Goal: Information Seeking & Learning: Check status

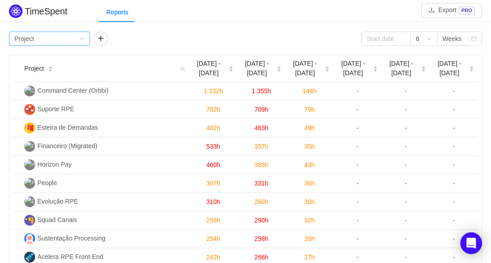
click at [55, 37] on div "Group by Project" at bounding box center [46, 39] width 64 height 14
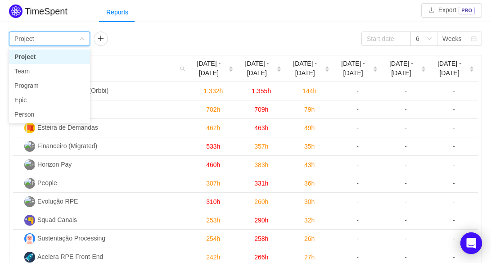
click at [131, 36] on div "Group by Project 6 Weeks" at bounding box center [245, 39] width 473 height 14
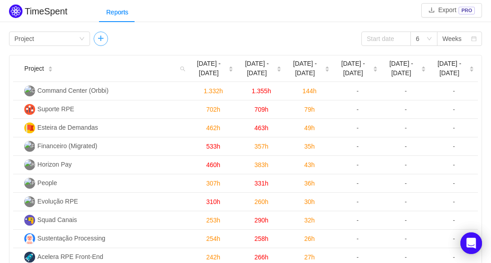
click at [100, 37] on button "button" at bounding box center [101, 39] width 14 height 14
click at [169, 38] on icon "icon: down" at bounding box center [166, 38] width 5 height 5
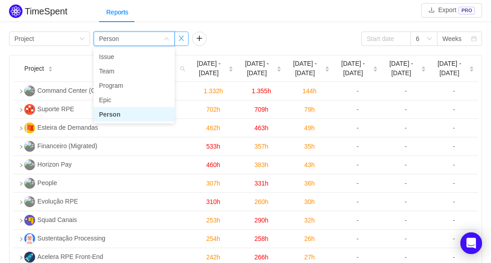
click at [181, 37] on button "button" at bounding box center [181, 39] width 14 height 14
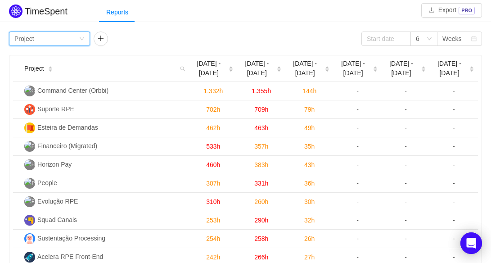
click at [52, 36] on div "Group by Project" at bounding box center [46, 39] width 64 height 14
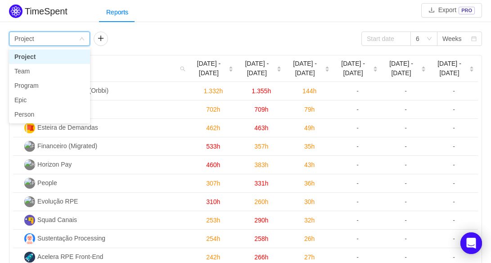
click at [52, 36] on div "Group by Project" at bounding box center [46, 39] width 64 height 14
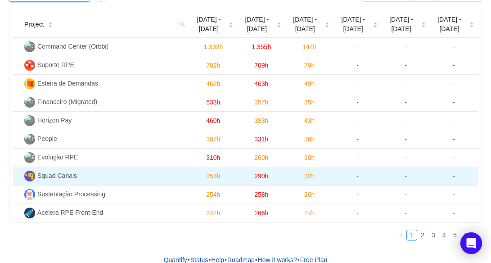
scroll to position [63, 0]
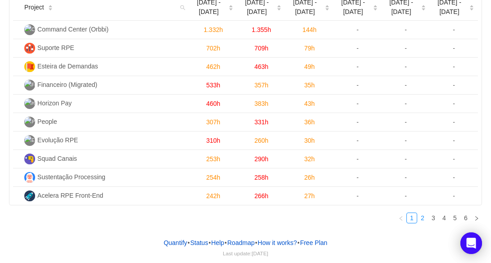
click at [419, 218] on link "2" at bounding box center [423, 218] width 10 height 10
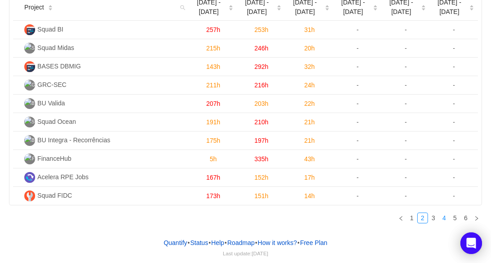
click at [445, 217] on link "4" at bounding box center [445, 218] width 10 height 10
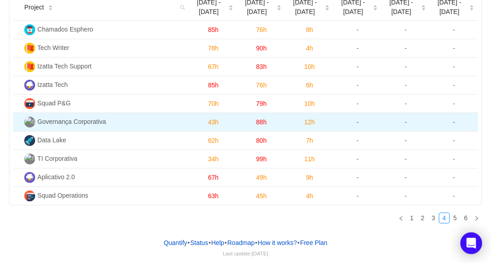
click at [86, 121] on span "Governança Corporativa" at bounding box center [71, 121] width 69 height 7
click at [428, 118] on td "-" at bounding box center [406, 122] width 48 height 18
click at [343, 122] on td "-" at bounding box center [358, 122] width 48 height 18
drag, startPoint x: 286, startPoint y: 122, endPoint x: 127, endPoint y: 124, distance: 159.4
click at [285, 122] on tr "Governança Corporativa 43h 88h 12h - - -" at bounding box center [245, 122] width 465 height 18
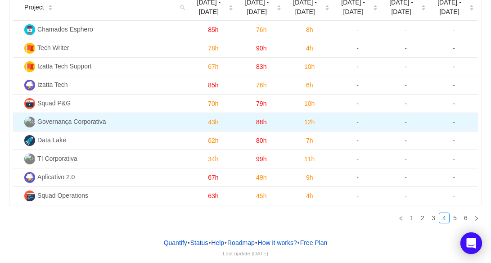
click at [60, 124] on span "Governança Corporativa" at bounding box center [71, 121] width 69 height 7
click at [467, 124] on td "-" at bounding box center [454, 122] width 48 height 18
drag, startPoint x: 414, startPoint y: 121, endPoint x: 405, endPoint y: 123, distance: 9.2
click at [409, 122] on td "-" at bounding box center [406, 122] width 48 height 18
click at [289, 123] on td "12h" at bounding box center [310, 122] width 48 height 18
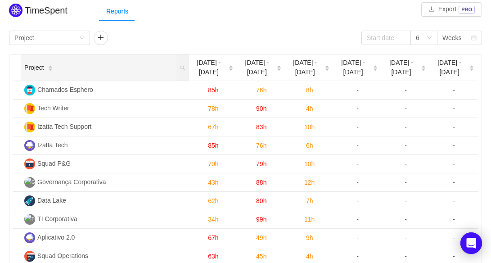
scroll to position [0, 0]
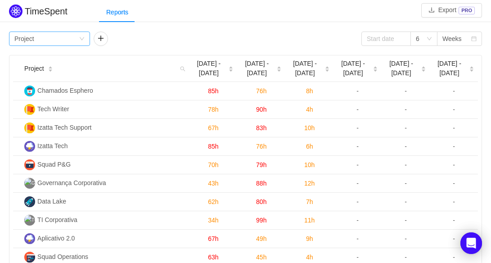
click at [85, 37] on div "Group by Project" at bounding box center [49, 39] width 81 height 14
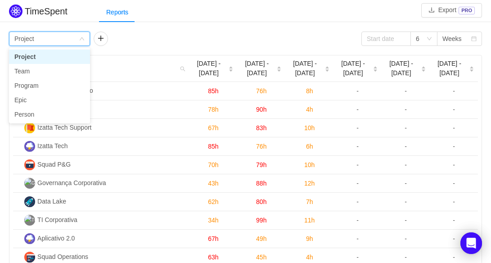
click at [90, 37] on div "Group by Project" at bounding box center [49, 39] width 81 height 14
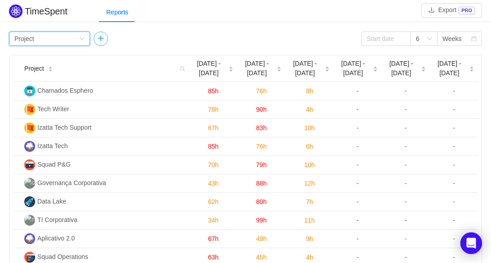
click at [100, 36] on button "button" at bounding box center [101, 39] width 14 height 14
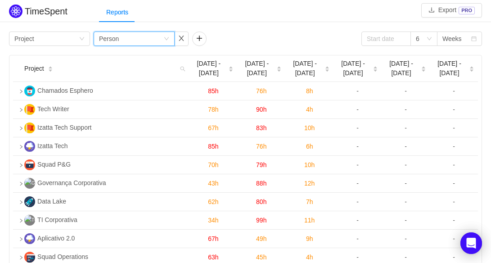
click at [167, 39] on icon "icon: down" at bounding box center [166, 38] width 5 height 5
click at [205, 32] on div at bounding box center [199, 39] width 14 height 14
click at [186, 35] on button "button" at bounding box center [181, 39] width 14 height 14
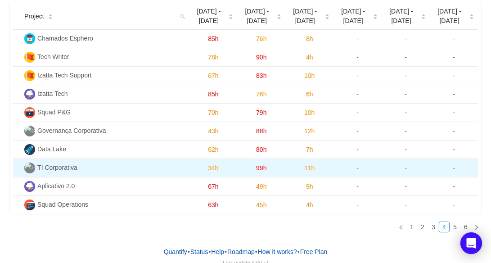
scroll to position [63, 0]
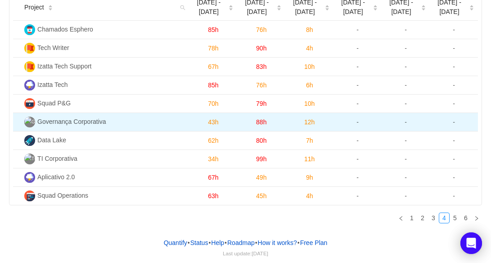
click at [93, 126] on td "Governança Corporativa" at bounding box center [105, 122] width 168 height 18
click at [64, 127] on td "Governança Corporativa" at bounding box center [105, 122] width 168 height 18
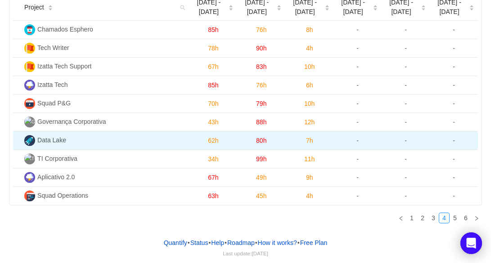
click at [51, 139] on span "Data Lake" at bounding box center [51, 139] width 29 height 7
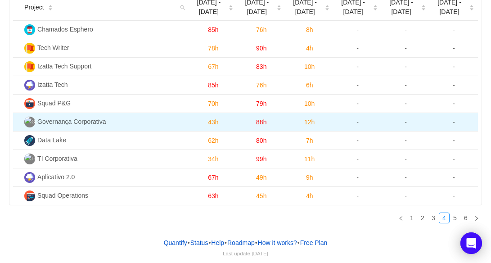
click at [53, 119] on span "Governança Corporativa" at bounding box center [71, 121] width 69 height 7
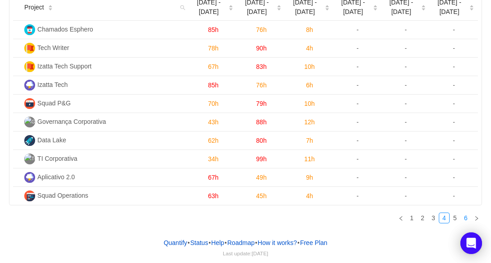
click at [469, 217] on link "6" at bounding box center [466, 218] width 10 height 10
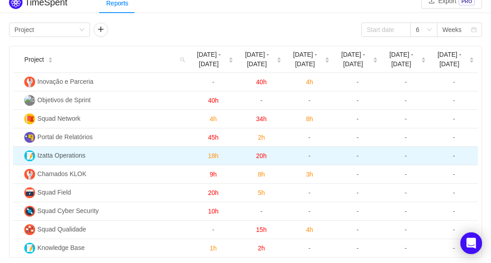
scroll to position [0, 0]
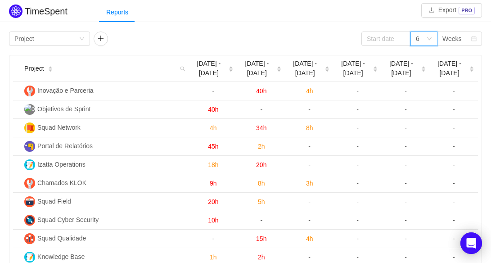
click at [427, 40] on icon "icon: down" at bounding box center [429, 38] width 5 height 5
click at [293, 34] on div "Group by Project 6 Weeks" at bounding box center [245, 39] width 473 height 14
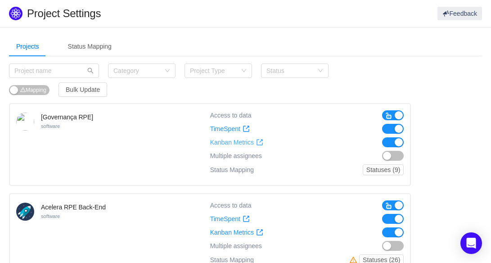
click at [239, 145] on span "Kanban Metrics" at bounding box center [232, 143] width 44 height 8
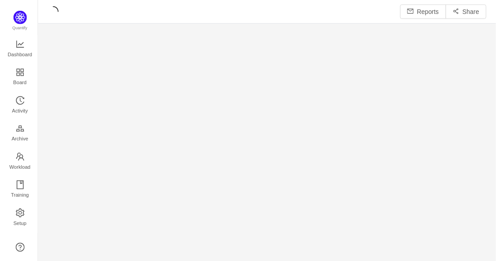
scroll to position [250, 442]
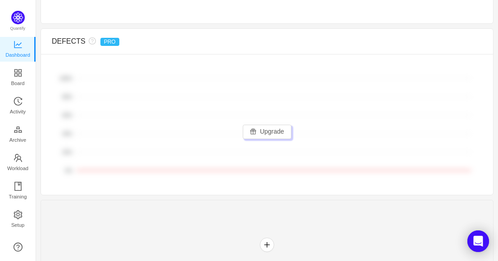
scroll to position [701, 0]
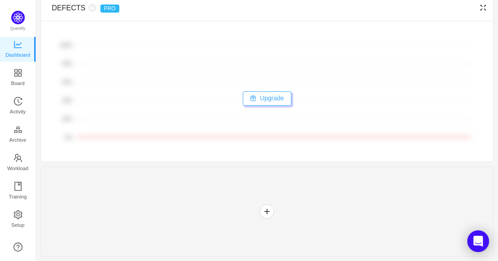
click at [269, 94] on button "Upgrade" at bounding box center [267, 98] width 49 height 14
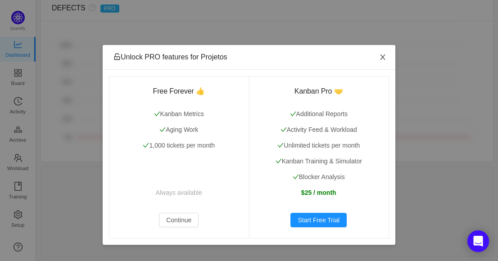
click at [385, 58] on icon "icon: close" at bounding box center [382, 57] width 7 height 7
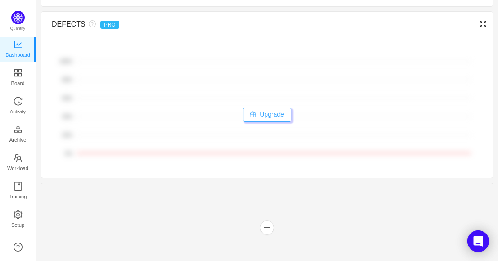
scroll to position [656, 0]
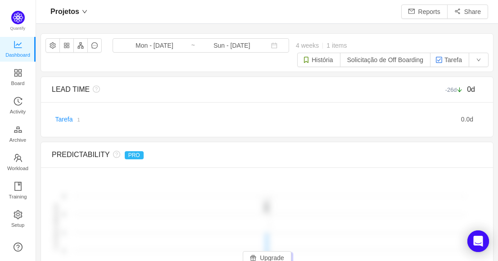
scroll to position [248, 442]
